Goal: Task Accomplishment & Management: Manage account settings

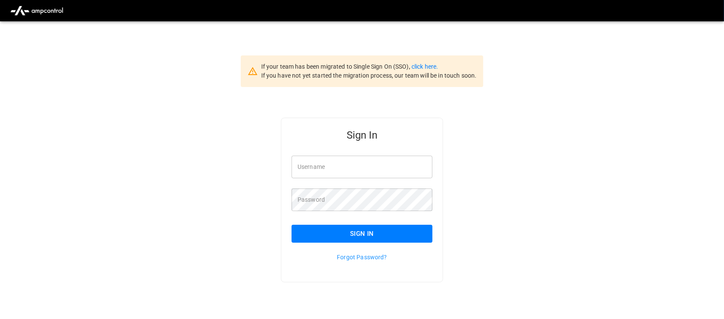
type input "**********"
click at [361, 174] on input "**********" at bounding box center [361, 167] width 141 height 23
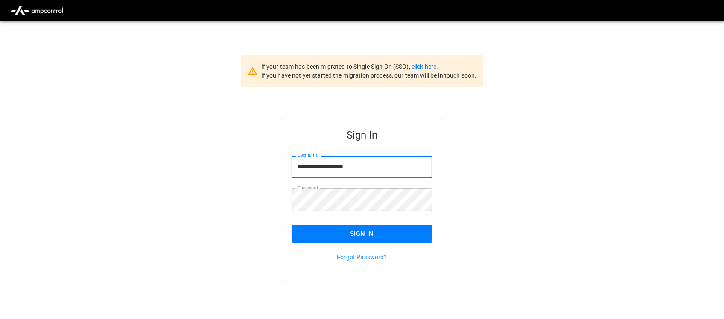
click at [349, 227] on button "Sign In" at bounding box center [361, 234] width 141 height 18
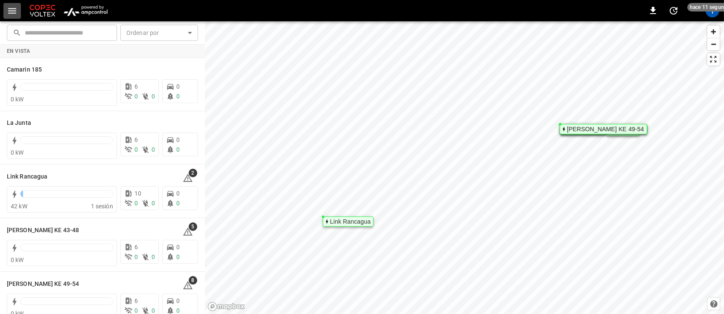
click at [12, 15] on icon "button" at bounding box center [12, 11] width 11 height 11
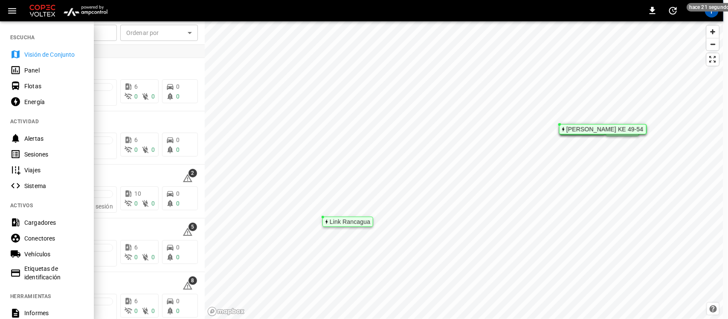
click at [99, 64] on div at bounding box center [364, 159] width 728 height 319
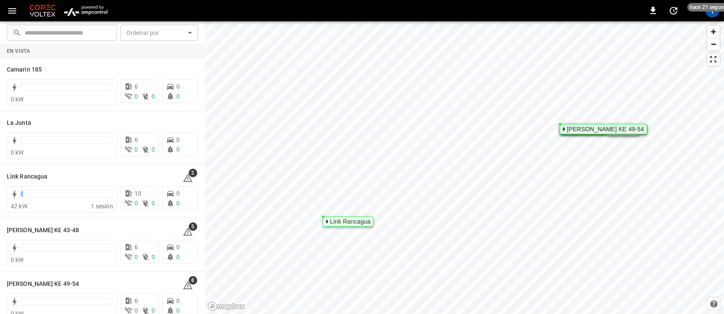
click at [97, 12] on img "menu" at bounding box center [86, 11] width 50 height 16
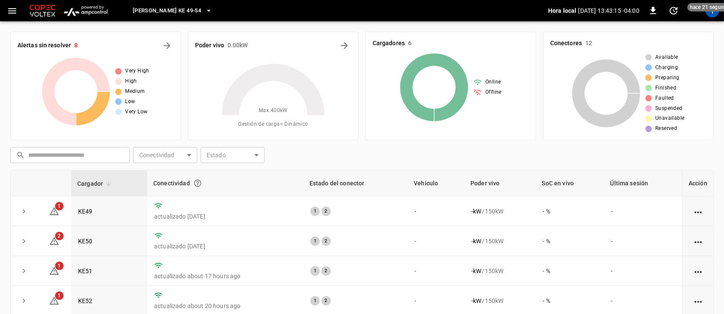
click at [13, 15] on button "button" at bounding box center [11, 11] width 17 height 16
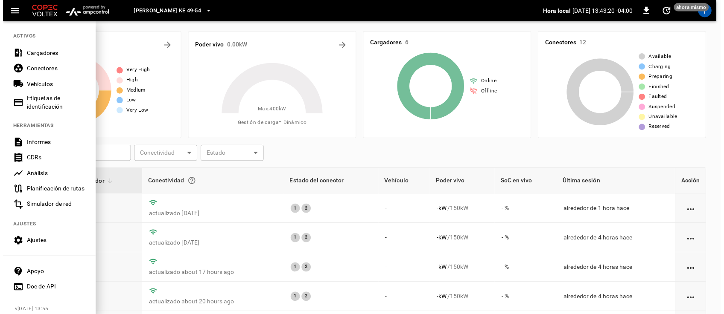
scroll to position [179, 0]
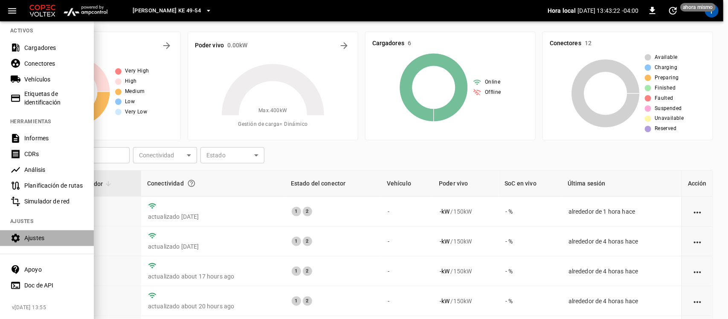
click at [46, 237] on div "Ajustes" at bounding box center [53, 238] width 59 height 9
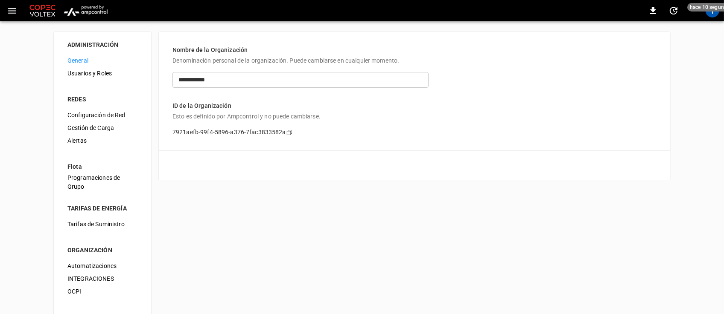
scroll to position [64, 0]
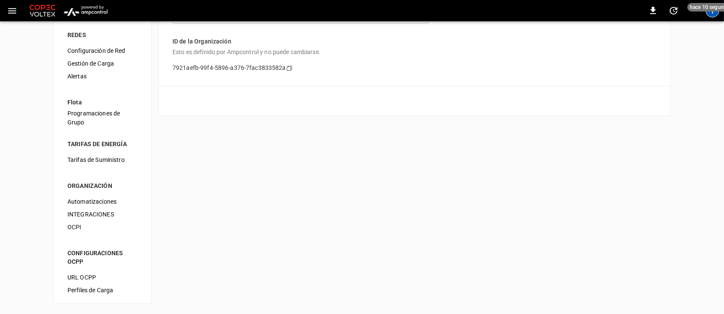
click at [711, 17] on div "T" at bounding box center [712, 11] width 14 height 14
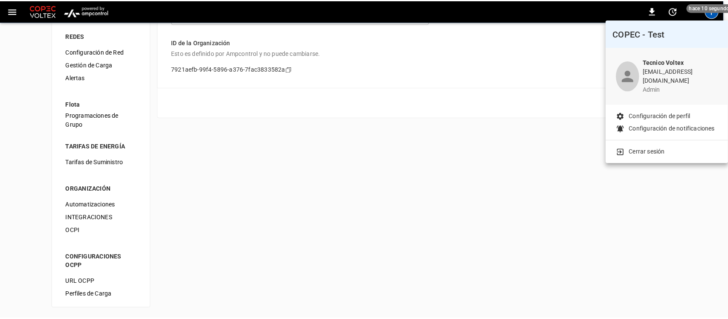
scroll to position [60, 0]
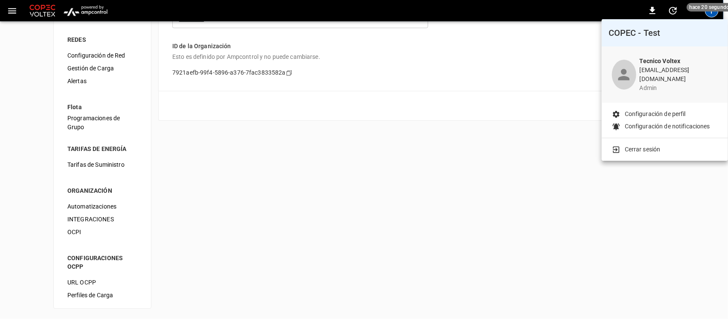
click at [653, 146] on p "Cerrar sesión" at bounding box center [643, 149] width 36 height 9
